Goal: Task Accomplishment & Management: Manage account settings

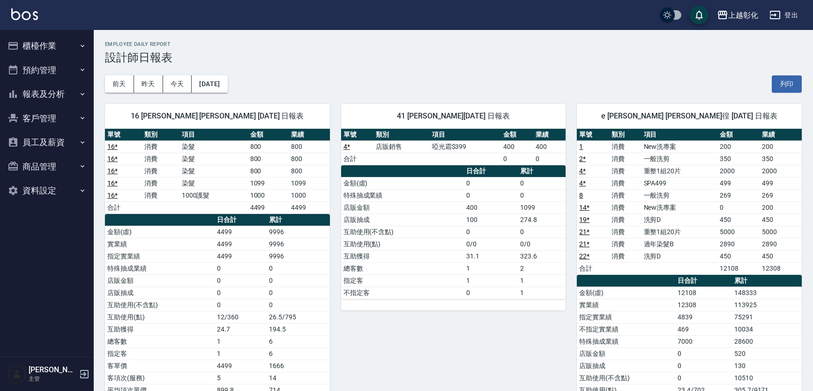
scroll to position [469, 0]
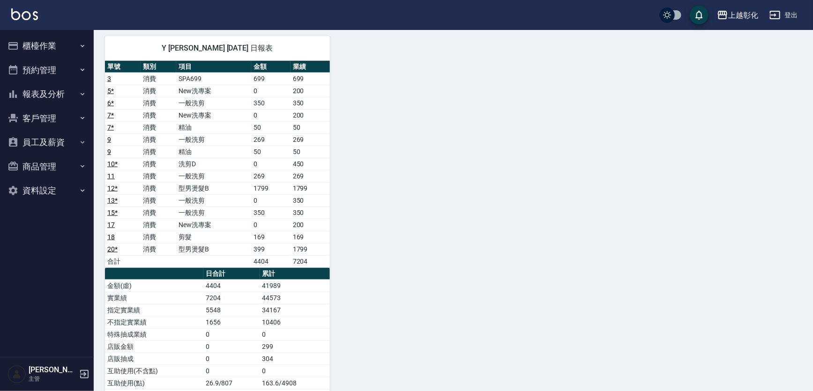
click at [47, 111] on button "客戶管理" at bounding box center [47, 118] width 86 height 24
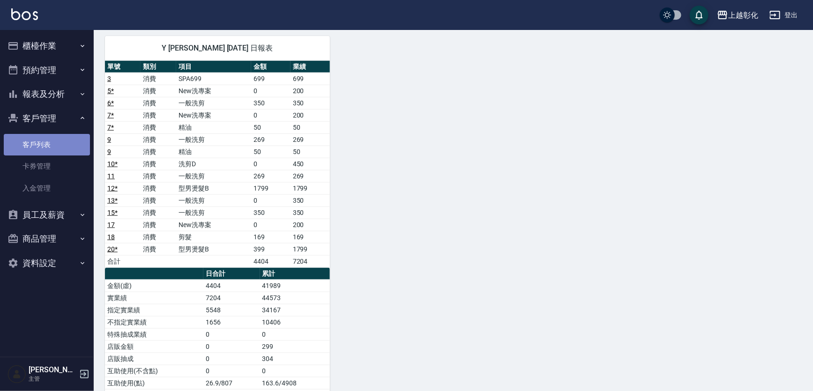
click at [47, 149] on link "客戶列表" at bounding box center [47, 145] width 86 height 22
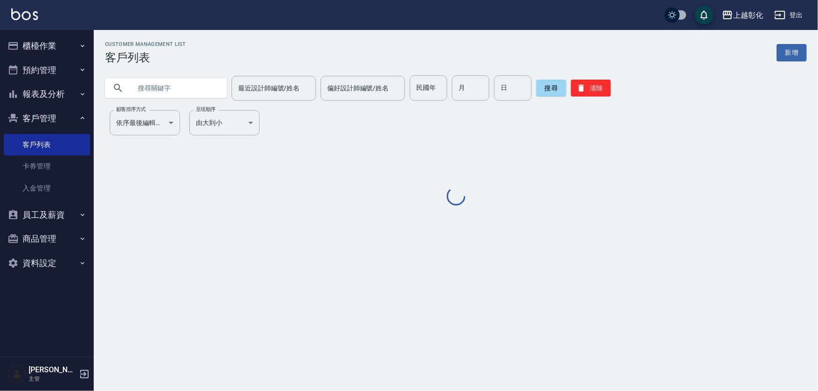
click at [188, 97] on input "text" at bounding box center [175, 87] width 88 height 25
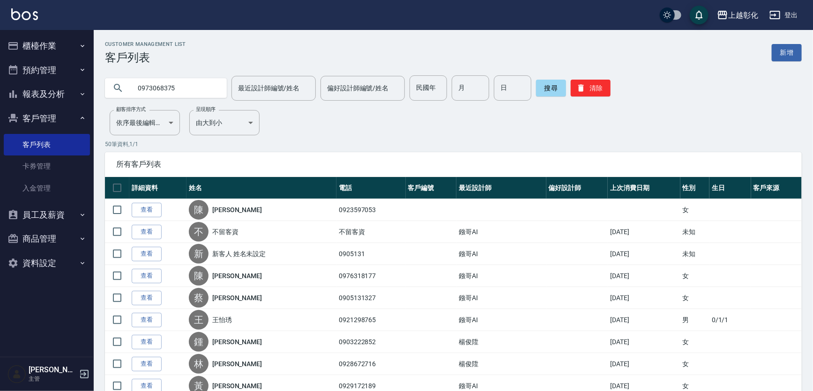
type input "0973068375"
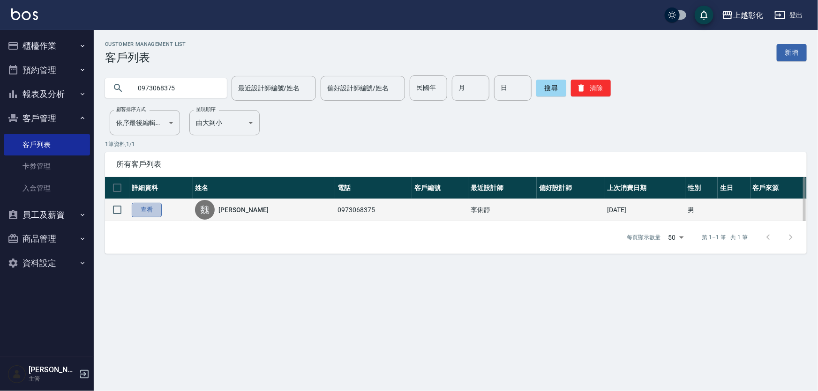
click at [154, 212] on link "查看" at bounding box center [147, 210] width 30 height 15
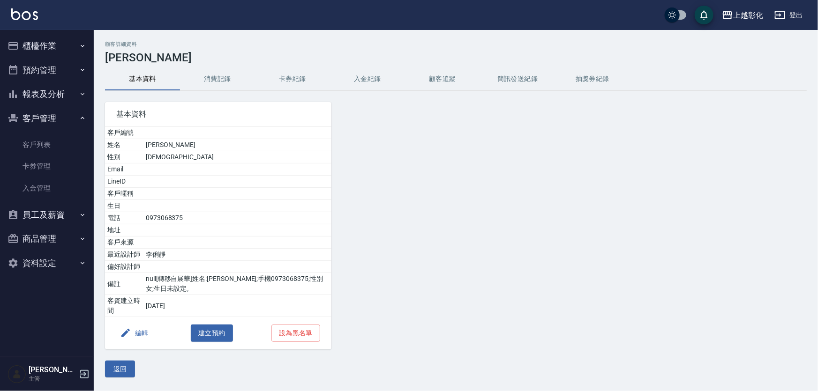
click at [355, 78] on button "入金紀錄" at bounding box center [367, 79] width 75 height 22
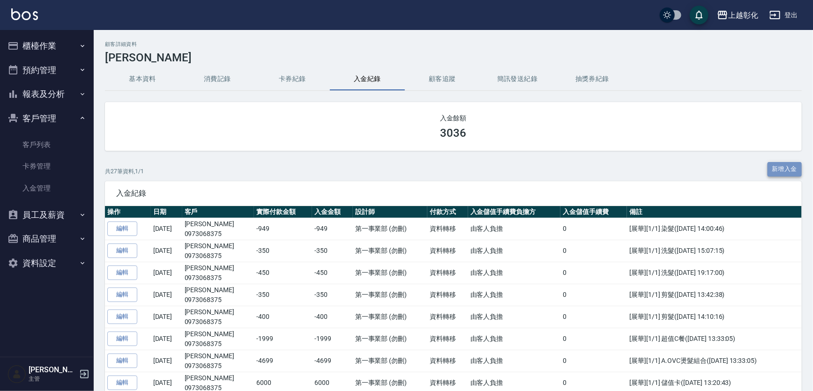
click at [776, 164] on button "新增入金" at bounding box center [785, 169] width 35 height 15
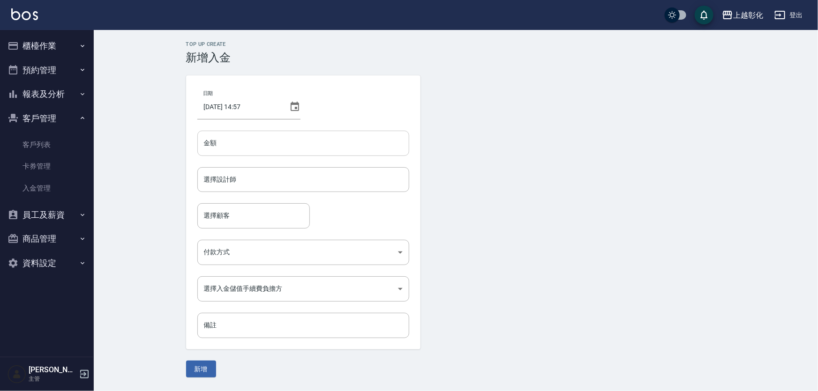
click at [213, 142] on input "金額" at bounding box center [303, 143] width 212 height 25
type input "-820"
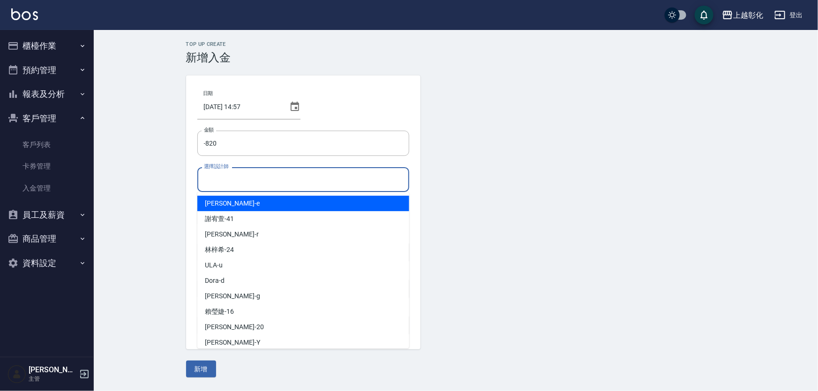
click at [205, 183] on input "選擇設計師" at bounding box center [303, 180] width 203 height 16
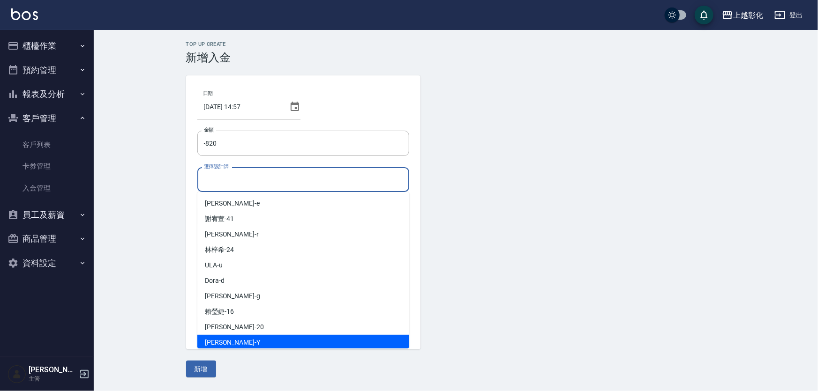
click at [221, 338] on span "YURI -Y" at bounding box center [232, 343] width 55 height 10
type input "YURI-Y"
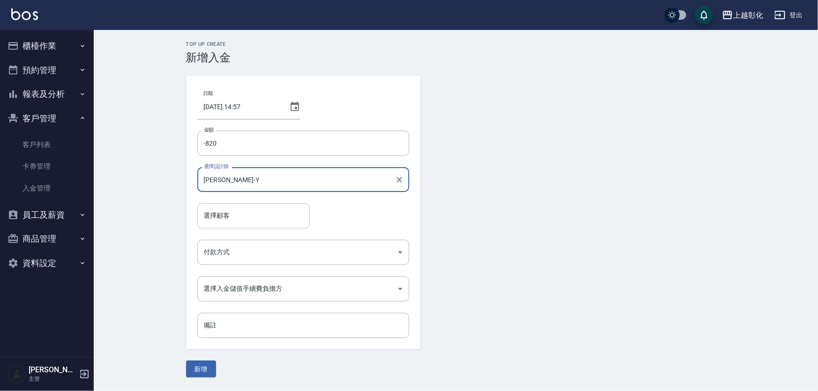
click at [243, 221] on input "選擇顧客" at bounding box center [254, 216] width 104 height 16
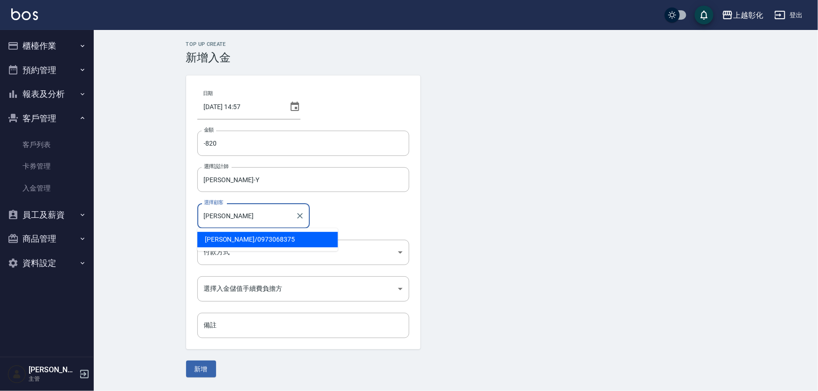
click at [211, 243] on span "魏宏銘 / 0973068375" at bounding box center [267, 239] width 141 height 15
type input "魏宏銘/0973068375"
click at [232, 253] on body "上越彰化 登出 櫃檯作業 打帳單 帳單列表 現金收支登錄 材料自購登錄 每日結帳 排班表 現場電腦打卡 預約管理 預約管理 單日預約紀錄 單週預約紀錄 報表及…" at bounding box center [409, 195] width 818 height 391
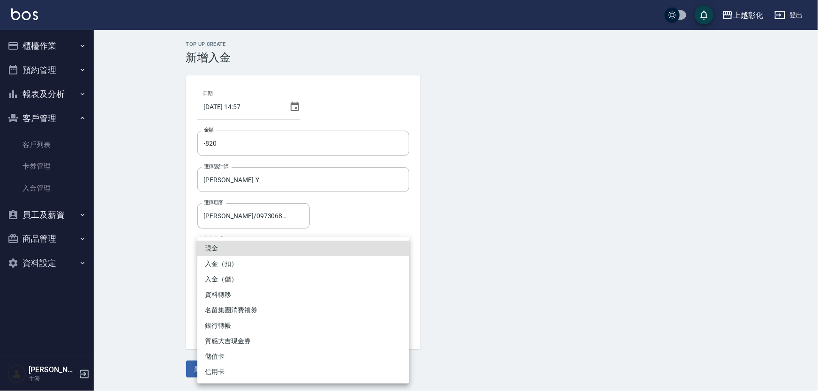
click at [232, 258] on li "入金（扣）" at bounding box center [303, 263] width 212 height 15
type input "入金（扣）"
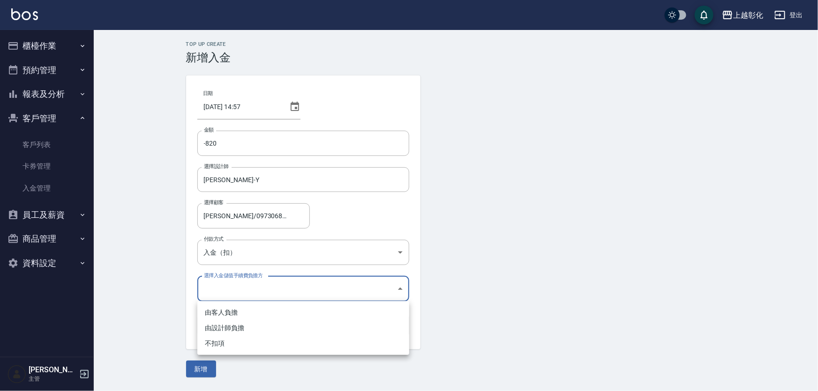
click at [232, 289] on body "上越彰化 登出 櫃檯作業 打帳單 帳單列表 現金收支登錄 材料自購登錄 每日結帳 排班表 現場電腦打卡 預約管理 預約管理 單日預約紀錄 單週預約紀錄 報表及…" at bounding box center [409, 195] width 818 height 391
click at [222, 351] on li "不扣項" at bounding box center [303, 343] width 212 height 15
type input "WITHOUTHANDLINGFEE"
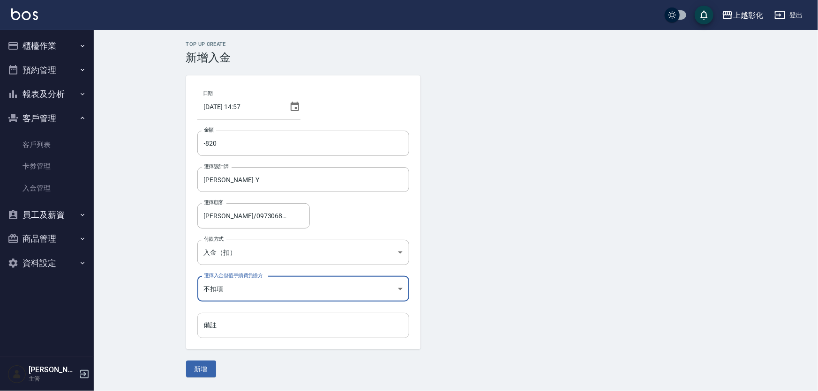
click at [234, 328] on input "備註" at bounding box center [303, 325] width 212 height 25
click at [199, 361] on button "新增" at bounding box center [201, 369] width 30 height 17
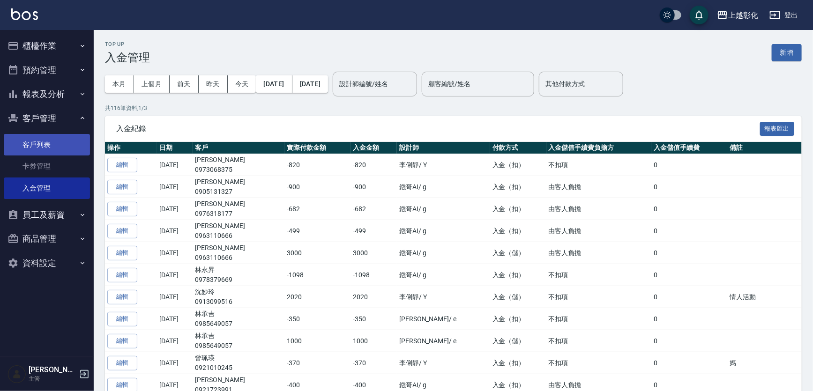
click at [52, 144] on link "客戶列表" at bounding box center [47, 145] width 86 height 22
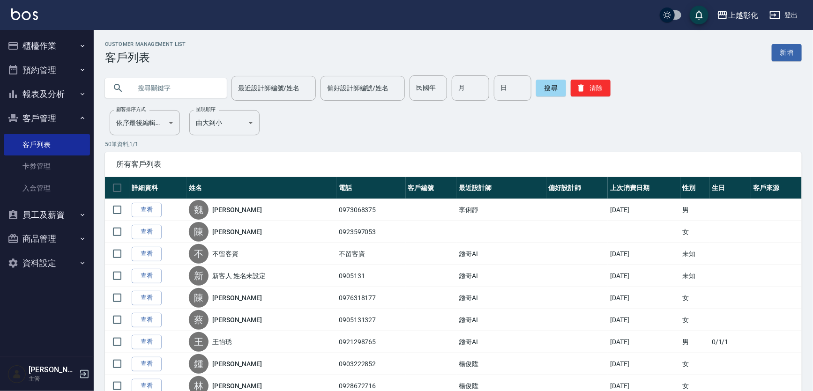
click at [190, 83] on input "text" at bounding box center [175, 87] width 88 height 25
type input "9"
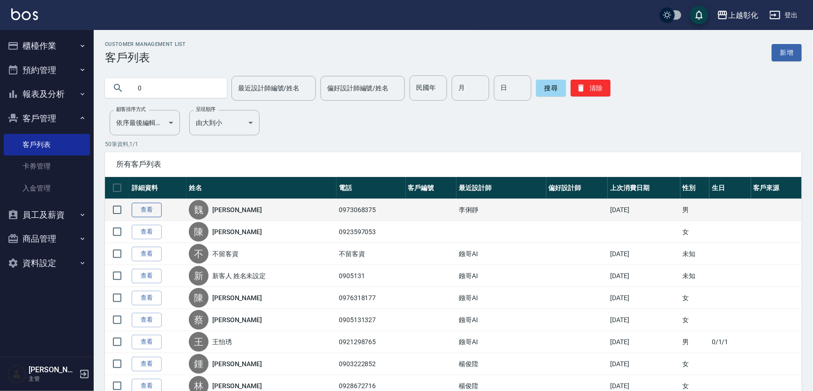
type input "0"
click at [151, 215] on link "查看" at bounding box center [147, 210] width 30 height 15
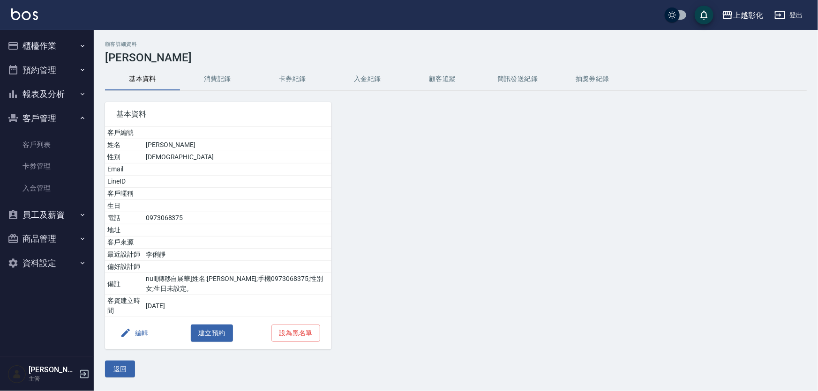
click at [374, 66] on div "顧客詳細資料 魏宏銘 基本資料 消費記錄 卡券紀錄 入金紀錄 顧客追蹤 簡訊發送紀錄 抽獎券紀錄 基本資料 客戶編號 姓名 魏宏銘 性別 MALE Email…" at bounding box center [456, 209] width 724 height 336
click at [372, 69] on button "入金紀錄" at bounding box center [367, 79] width 75 height 22
